Goal: Task Accomplishment & Management: Complete application form

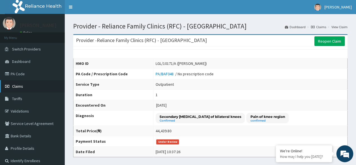
click at [19, 86] on span "Claims" at bounding box center [17, 86] width 11 height 5
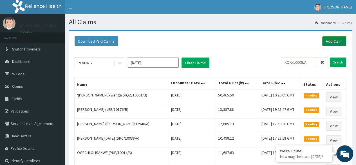
type input "KOK/10005/A"
click at [330, 42] on link "Add Claim" at bounding box center [334, 41] width 24 height 10
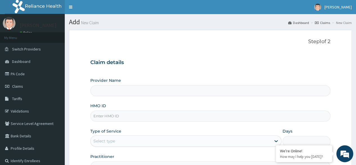
click at [160, 117] on input "HMO ID" at bounding box center [210, 115] width 240 height 11
paste input "KOK/10005/A"
type input "KOK/10005/A"
type input "Reliance Family Clinics (RFC) - Lekki"
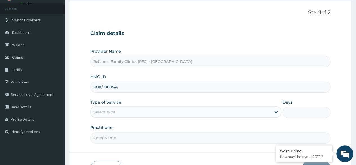
scroll to position [31, 0]
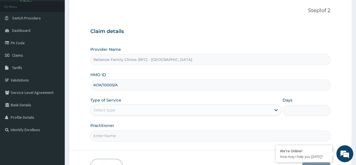
type input "KOK/10005/A"
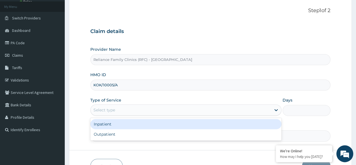
click at [144, 134] on div "Outpatient" at bounding box center [185, 134] width 191 height 10
type input "1"
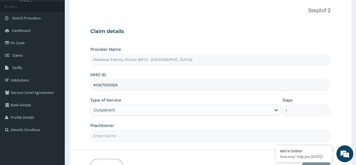
click at [143, 136] on input "Practitioner" at bounding box center [210, 135] width 240 height 11
type input "Locum"
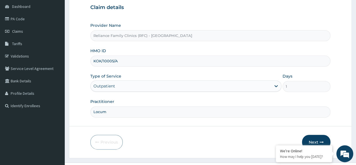
scroll to position [65, 0]
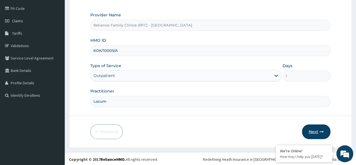
click at [314, 136] on button "Next" at bounding box center [316, 131] width 28 height 15
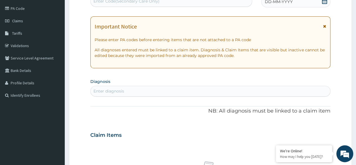
scroll to position [0, 0]
click at [128, 91] on div "Enter diagnosis" at bounding box center [211, 90] width 240 height 9
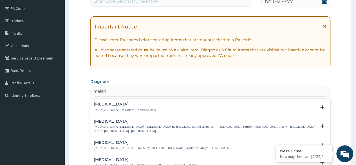
type input "malaria"
click at [129, 106] on h4 "Malaria" at bounding box center [125, 104] width 62 height 4
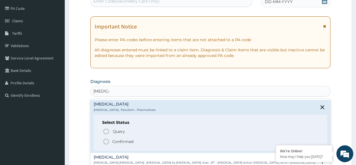
click at [107, 142] on icon "status option filled" at bounding box center [106, 141] width 7 height 7
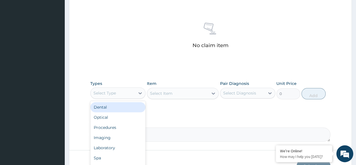
scroll to position [208, 0]
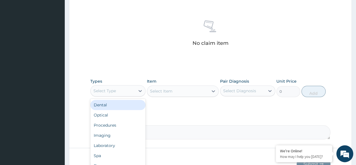
click at [121, 125] on div "Procedures" at bounding box center [117, 125] width 55 height 10
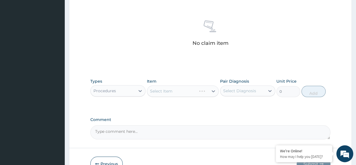
click at [188, 92] on div "Select Item" at bounding box center [183, 90] width 72 height 11
click at [188, 90] on div "Select Item" at bounding box center [183, 90] width 72 height 11
click at [190, 93] on div "Select Item" at bounding box center [183, 90] width 72 height 11
click at [188, 92] on div "Select Item" at bounding box center [183, 90] width 72 height 11
click at [189, 92] on div "Select Item" at bounding box center [183, 90] width 72 height 11
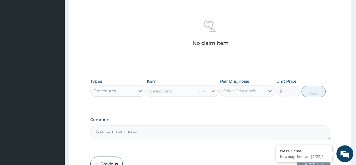
click at [188, 95] on div "Select Item" at bounding box center [183, 90] width 72 height 11
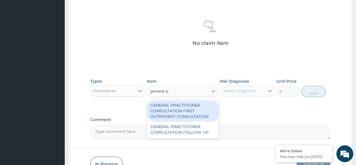
type input "general pr"
click at [170, 111] on div "GENERAL PRACTITIONER CONSULTATION FIRST OUTPATIENT CONSULTATION" at bounding box center [183, 110] width 72 height 21
type input "3370.125"
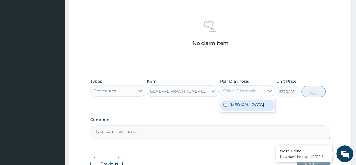
click at [256, 106] on div "Malaria" at bounding box center [247, 105] width 55 height 12
checkbox input "true"
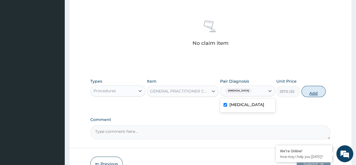
click at [310, 92] on button "Add" at bounding box center [314, 91] width 24 height 11
type input "0"
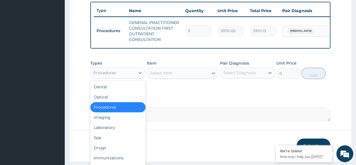
click at [117, 131] on div "Laboratory" at bounding box center [117, 127] width 55 height 10
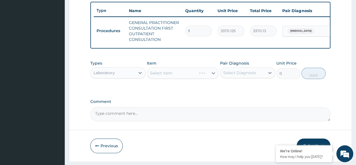
click at [180, 72] on div "Select Item" at bounding box center [183, 72] width 72 height 11
click at [187, 79] on div "Select Item" at bounding box center [183, 72] width 72 height 11
click at [181, 78] on div "Select Item" at bounding box center [183, 72] width 72 height 11
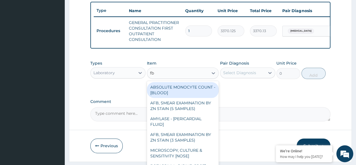
type input "fbc"
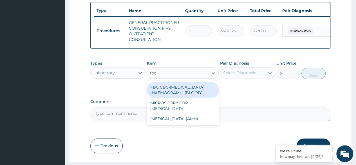
click at [205, 97] on div "FBC CBC-COMPLETE BLOOD COUNT (HAEMOGRAM) - [BLOOD]" at bounding box center [183, 90] width 72 height 16
type input "4085"
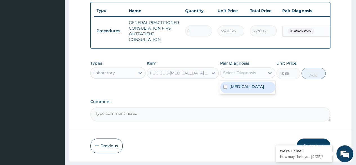
click at [257, 90] on div "Malaria" at bounding box center [247, 87] width 55 height 12
checkbox input "true"
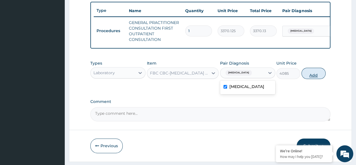
click at [317, 76] on button "Add" at bounding box center [314, 73] width 24 height 11
type input "0"
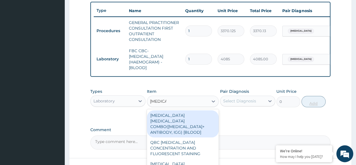
type input "malaria p"
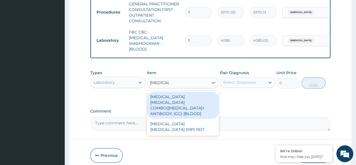
scroll to position [231, 0]
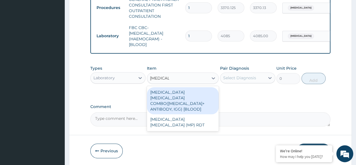
click at [207, 120] on div "MALARIA PARASITE (MP) RDT" at bounding box center [183, 122] width 72 height 16
type input "1531.875"
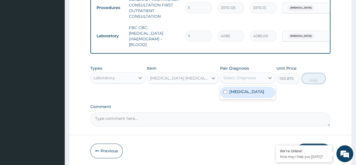
click at [257, 93] on div "Malaria" at bounding box center [247, 92] width 55 height 12
checkbox input "true"
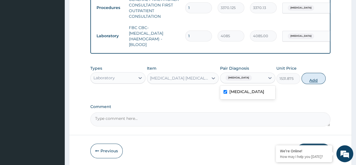
click at [314, 82] on button "Add" at bounding box center [314, 78] width 24 height 11
type input "0"
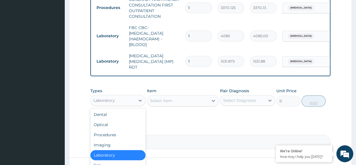
scroll to position [19, 0]
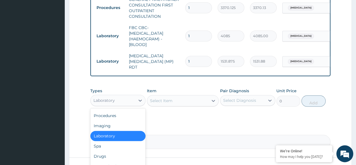
click at [117, 153] on div "Drugs" at bounding box center [117, 156] width 55 height 10
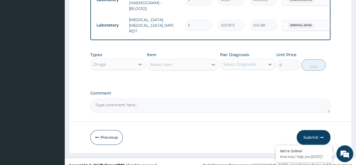
scroll to position [268, 0]
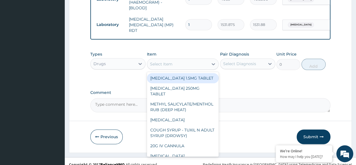
click at [149, 63] on div "Select Item" at bounding box center [177, 63] width 61 height 9
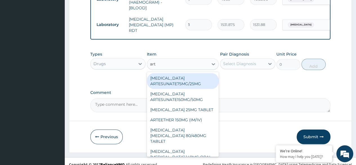
type input "arte"
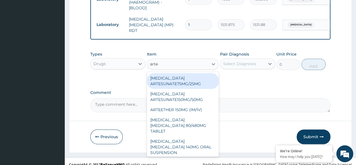
click at [202, 131] on div "ARTEMETHER LUMEFANTRINE 80/480MG TABLET" at bounding box center [183, 125] width 72 height 21
type input "450"
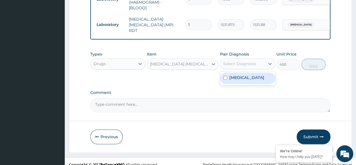
click at [265, 78] on div "Malaria" at bounding box center [247, 78] width 55 height 12
checkbox input "true"
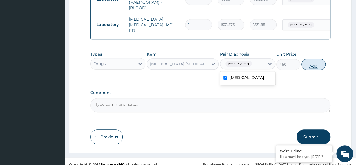
click at [309, 68] on button "Add" at bounding box center [314, 64] width 24 height 11
type input "0"
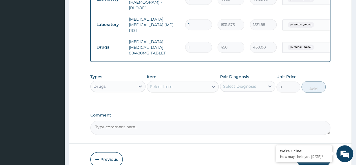
click at [200, 43] on input "1" at bounding box center [198, 47] width 27 height 11
type input "0.00"
type input "6"
type input "2700.00"
type input "6"
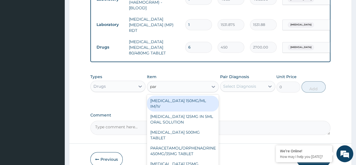
type input "para"
click at [192, 137] on div "PARACETAMOL 500MG TABLET" at bounding box center [183, 135] width 72 height 16
type input "30"
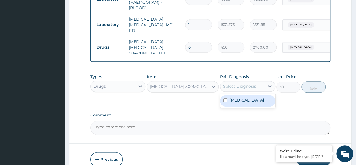
click at [257, 99] on div "Malaria" at bounding box center [247, 101] width 55 height 12
checkbox input "true"
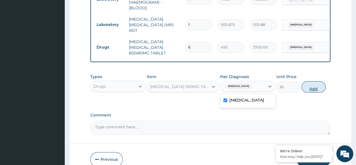
click at [314, 86] on button "Add" at bounding box center [314, 86] width 24 height 11
type input "0"
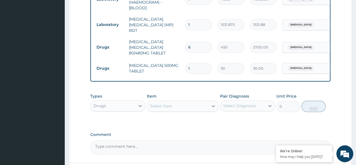
type input "18"
type input "540.00"
type input "18"
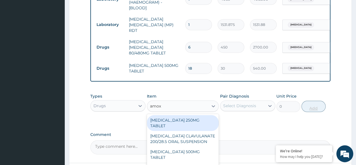
type input "amoxi"
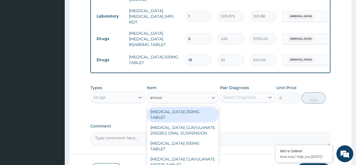
scroll to position [302, 0]
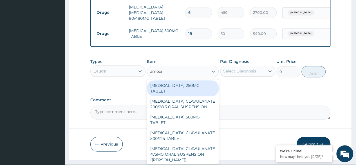
click at [195, 114] on div "AMOXICILLIN 500MG TABLET" at bounding box center [183, 120] width 72 height 16
type input "150"
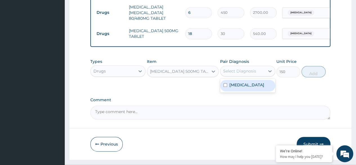
click at [254, 83] on div "Malaria" at bounding box center [247, 86] width 55 height 12
checkbox input "true"
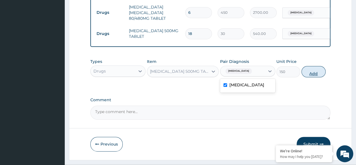
click at [314, 72] on button "Add" at bounding box center [314, 71] width 24 height 11
type input "0"
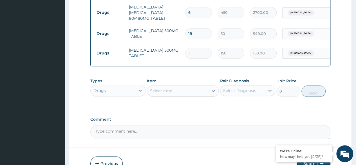
type input "15"
type input "2250.00"
type input "15"
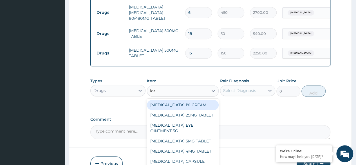
type input "lora"
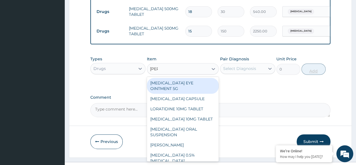
scroll to position [325, 0]
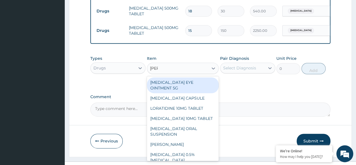
click at [203, 123] on div "LORATADINE 10MG TABLET" at bounding box center [183, 118] width 72 height 10
type input "86.25"
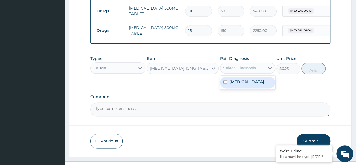
click at [252, 85] on div "Malaria" at bounding box center [247, 83] width 55 height 12
checkbox input "true"
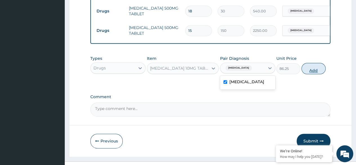
click at [314, 74] on button "Add" at bounding box center [314, 68] width 24 height 11
type input "0"
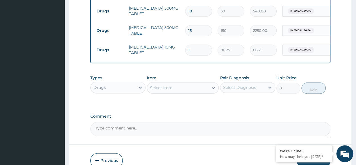
type input "0.00"
type input "5"
type input "431.25"
type input "5"
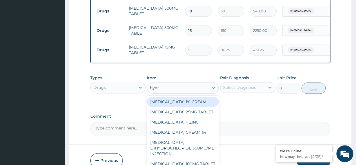
type input "hydro"
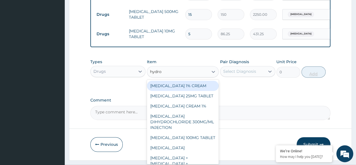
scroll to position [355, 0]
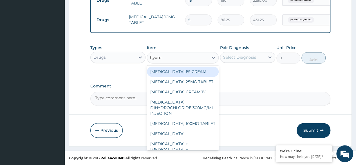
click at [208, 97] on div "HYDROCORTISONE CREAM 1%" at bounding box center [183, 92] width 72 height 10
type input "1345.5"
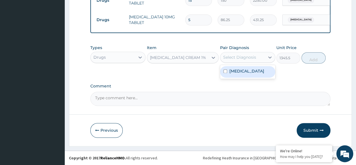
click at [259, 74] on div "Malaria" at bounding box center [247, 72] width 55 height 12
checkbox input "true"
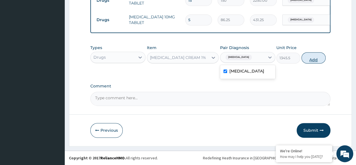
click at [316, 62] on button "Add" at bounding box center [314, 57] width 24 height 11
type input "0"
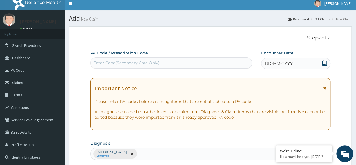
scroll to position [0, 0]
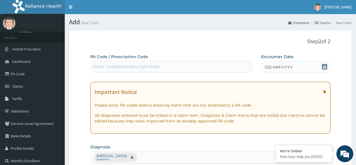
click at [302, 64] on div "DD-MM-YYYY" at bounding box center [295, 66] width 69 height 11
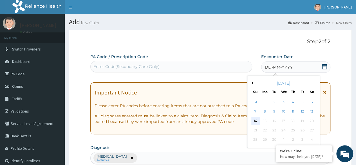
click at [255, 122] on div "14" at bounding box center [255, 121] width 8 height 8
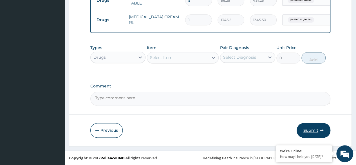
click at [316, 128] on button "Submit" at bounding box center [314, 130] width 34 height 15
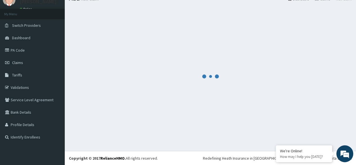
scroll to position [375, 0]
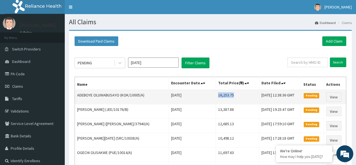
drag, startPoint x: 213, startPoint y: 96, endPoint x: 229, endPoint y: 97, distance: 15.6
click at [229, 97] on td "16,253.75" at bounding box center [237, 97] width 43 height 15
copy td "16,253.75"
